Goal: Check status

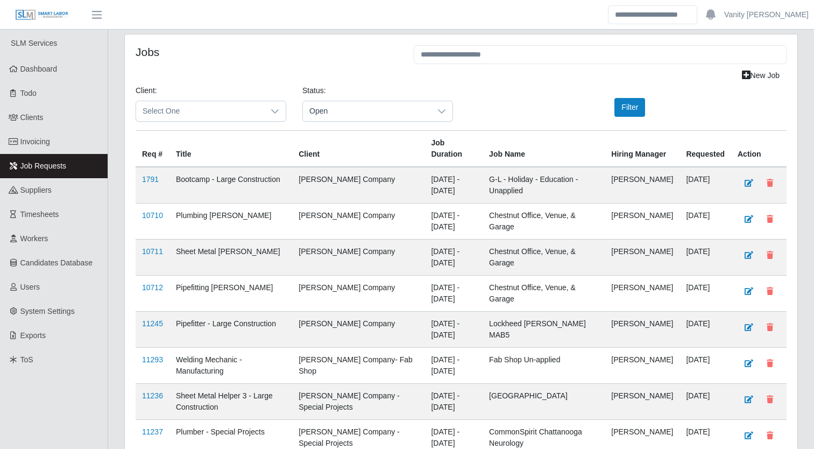
scroll to position [343, 0]
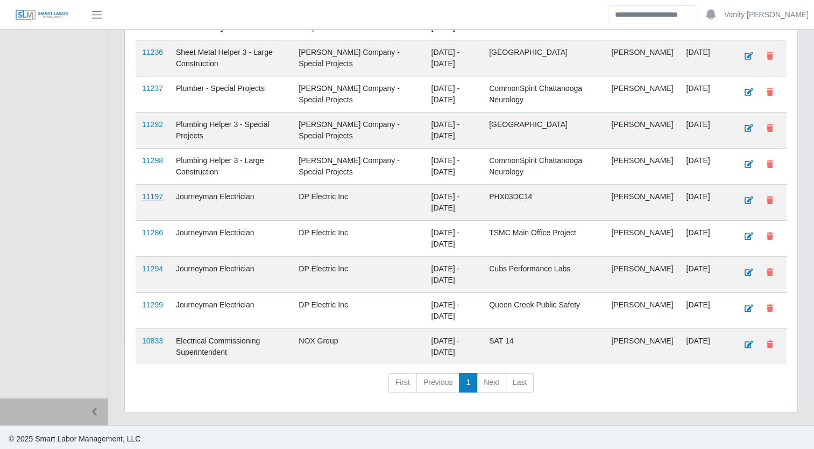
click at [155, 193] on link "11197" at bounding box center [152, 196] width 21 height 9
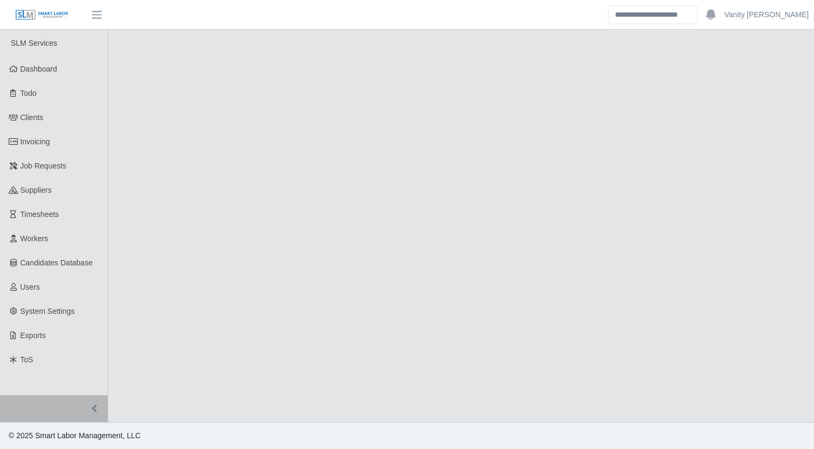
select select "****"
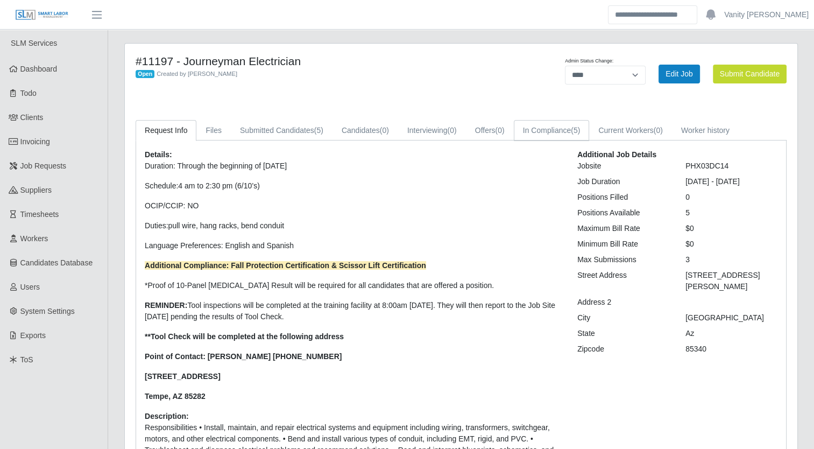
click at [558, 127] on link "In Compliance (5)" at bounding box center [552, 130] width 76 height 21
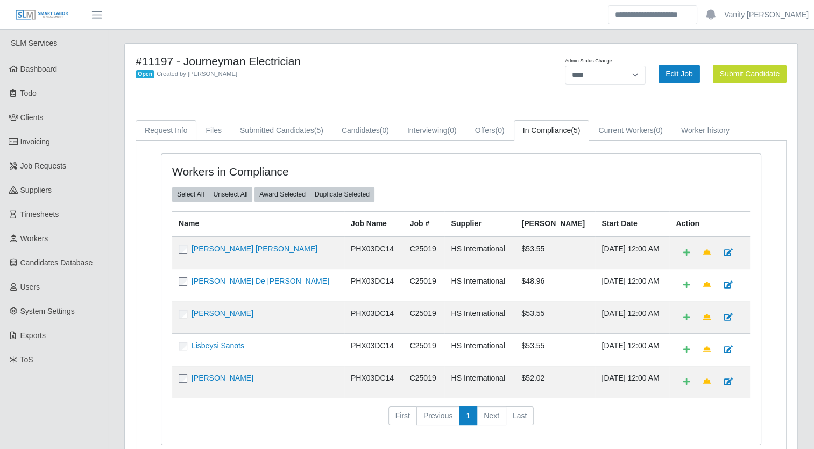
click at [160, 121] on link "Request Info" at bounding box center [166, 130] width 61 height 21
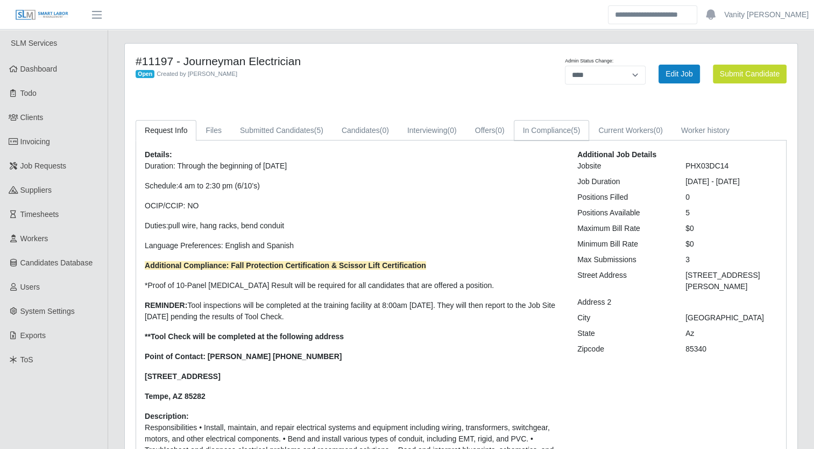
click at [543, 132] on link "In Compliance (5)" at bounding box center [552, 130] width 76 height 21
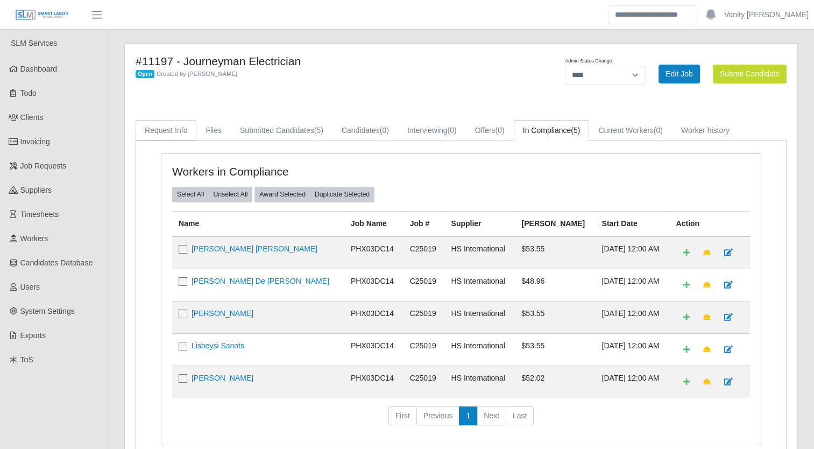
click at [160, 125] on link "Request Info" at bounding box center [166, 130] width 61 height 21
